Goal: Transaction & Acquisition: Purchase product/service

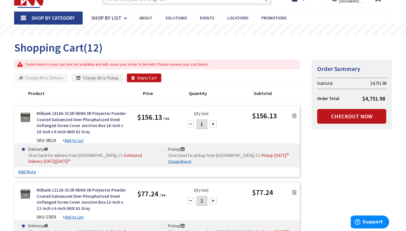
click at [293, 106] on div "Milbank 18186-SC3R NEMA 3R Polyester Powder Coated Galvanized Over Phosphatized…" at bounding box center [156, 141] width 285 height 71
click at [293, 114] on icon at bounding box center [294, 116] width 5 height 6
click at [294, 116] on icon at bounding box center [294, 116] width 5 height 6
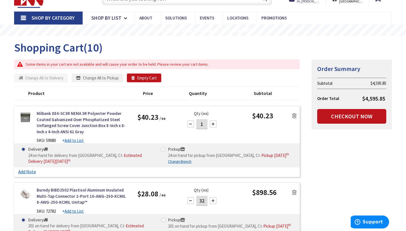
click at [294, 116] on icon at bounding box center [294, 116] width 5 height 6
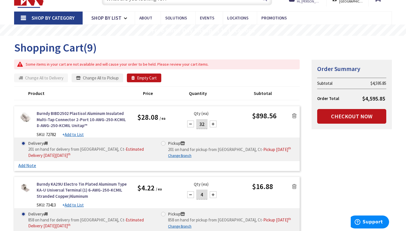
click at [294, 116] on icon at bounding box center [294, 116] width 5 height 6
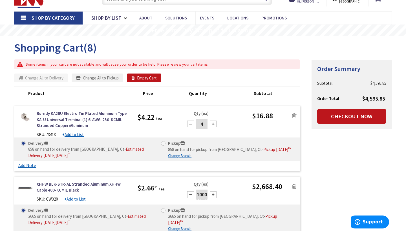
click at [294, 116] on icon at bounding box center [294, 116] width 5 height 6
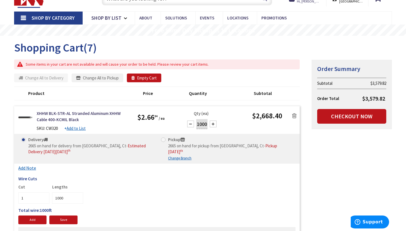
click at [294, 116] on icon at bounding box center [294, 116] width 5 height 6
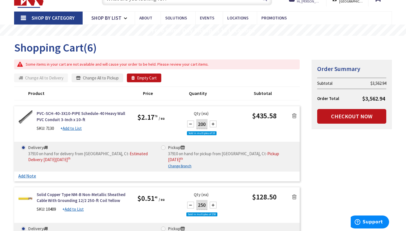
click at [294, 116] on icon at bounding box center [294, 116] width 5 height 6
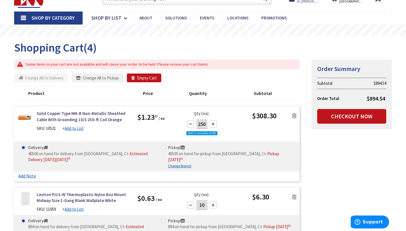
click at [294, 116] on icon at bounding box center [294, 116] width 5 height 6
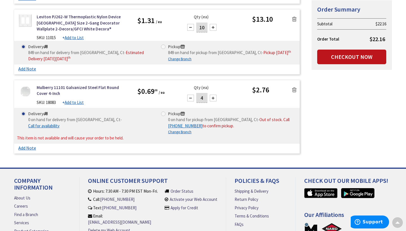
scroll to position [190, 0]
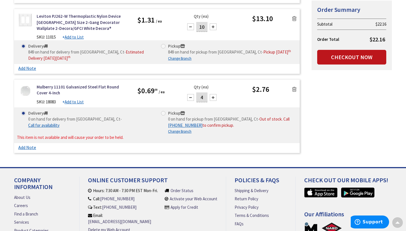
click at [295, 92] on icon at bounding box center [294, 89] width 5 height 6
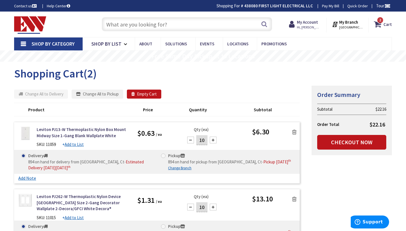
scroll to position [0, 0]
click at [210, 28] on input "text" at bounding box center [187, 24] width 170 height 14
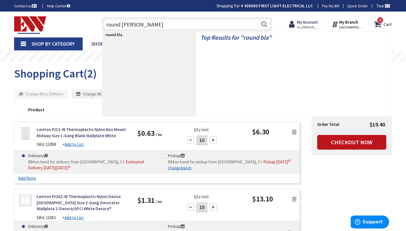
type input "round blank"
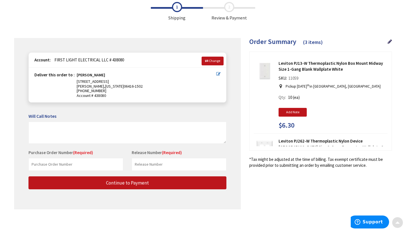
scroll to position [30, 0]
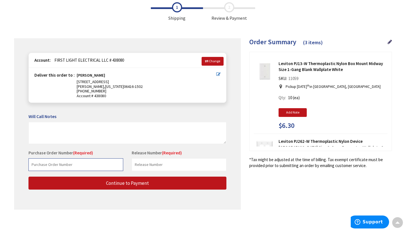
click at [114, 164] on input "text" at bounding box center [75, 164] width 95 height 13
type input "Tim Middlefield"
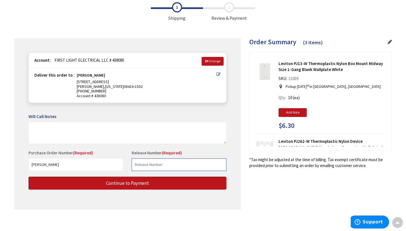
click at [173, 163] on input "text" at bounding box center [179, 164] width 95 height 13
type input "i"
click at [163, 158] on input "text" at bounding box center [179, 164] width 95 height 13
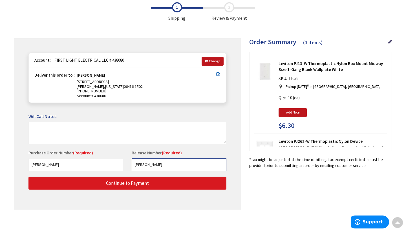
type input "Tim Middlefield"
click at [152, 186] on button "Continue to Payment" at bounding box center [127, 183] width 198 height 13
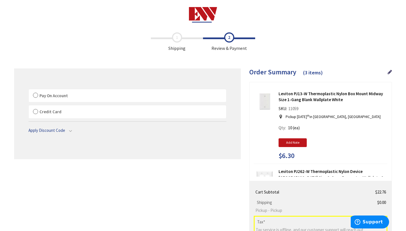
click at [50, 115] on label "Credit Card" at bounding box center [127, 111] width 197 height 13
click at [29, 106] on input "Credit Card" at bounding box center [29, 106] width 0 height 0
